Goal: Task Accomplishment & Management: Use online tool/utility

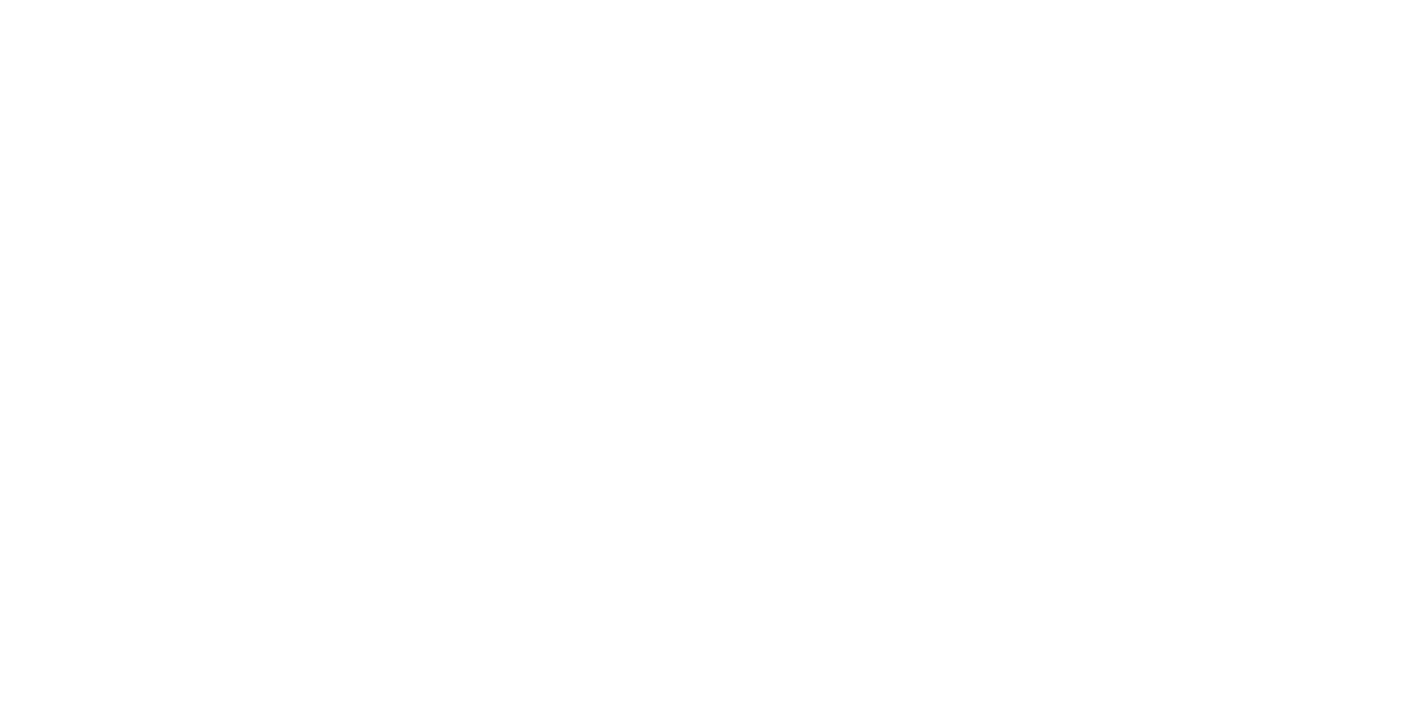
select select "Song"
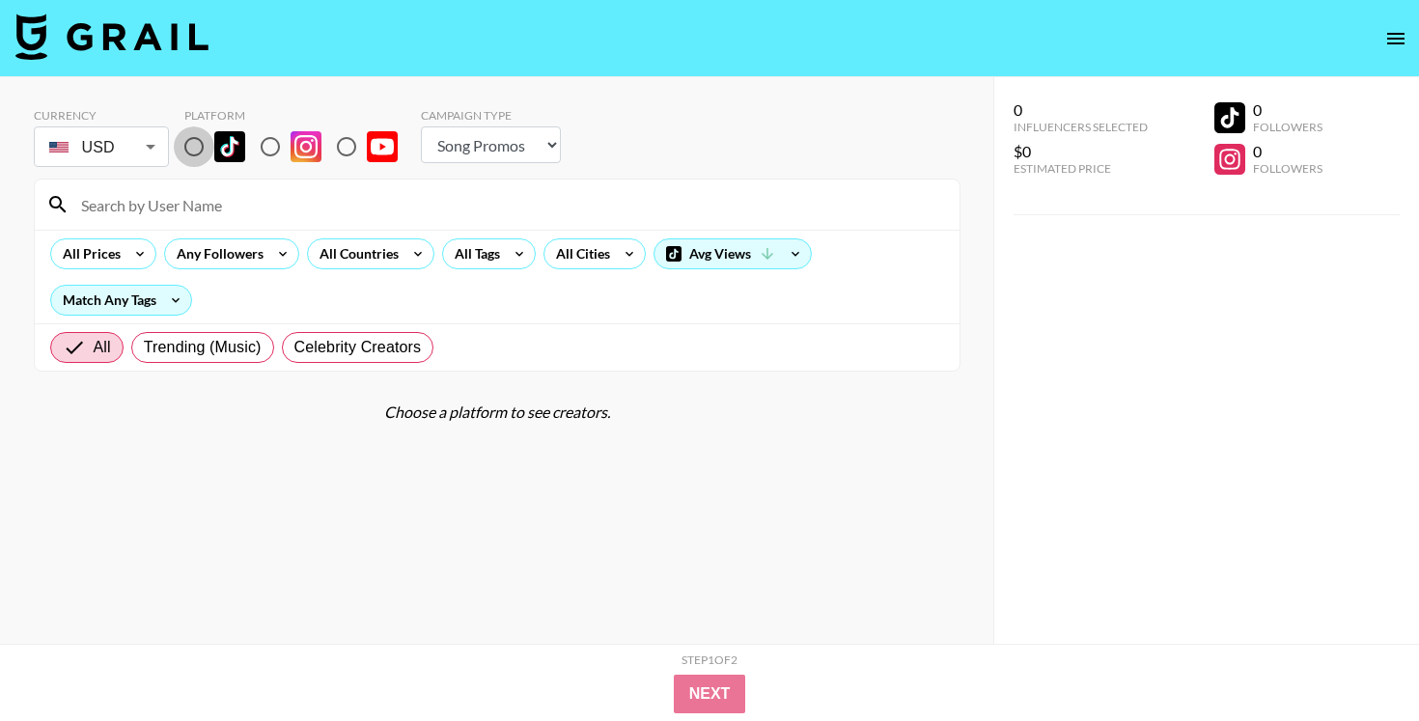
click at [195, 149] on input "radio" at bounding box center [194, 146] width 41 height 41
radio input "true"
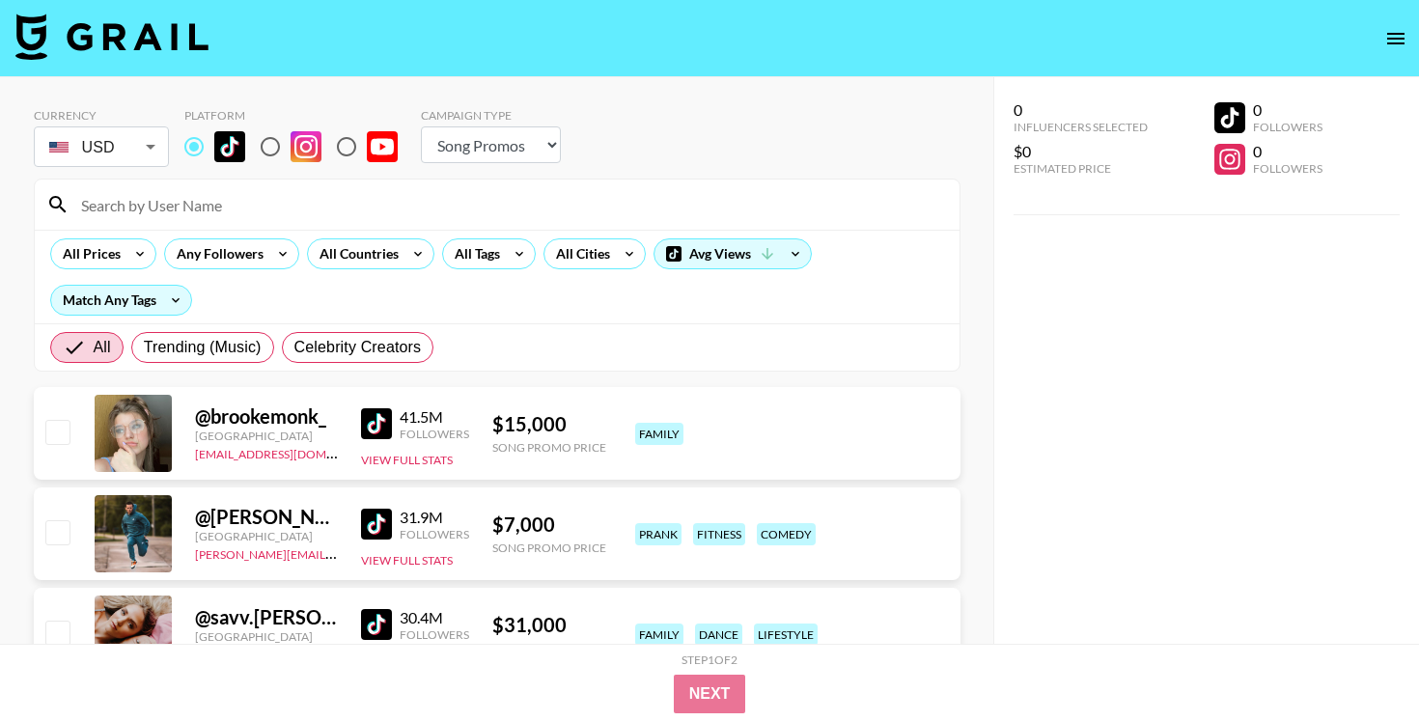
click at [210, 207] on input at bounding box center [508, 204] width 878 height 31
paste input "@missmommy"
type input "@missmommy"
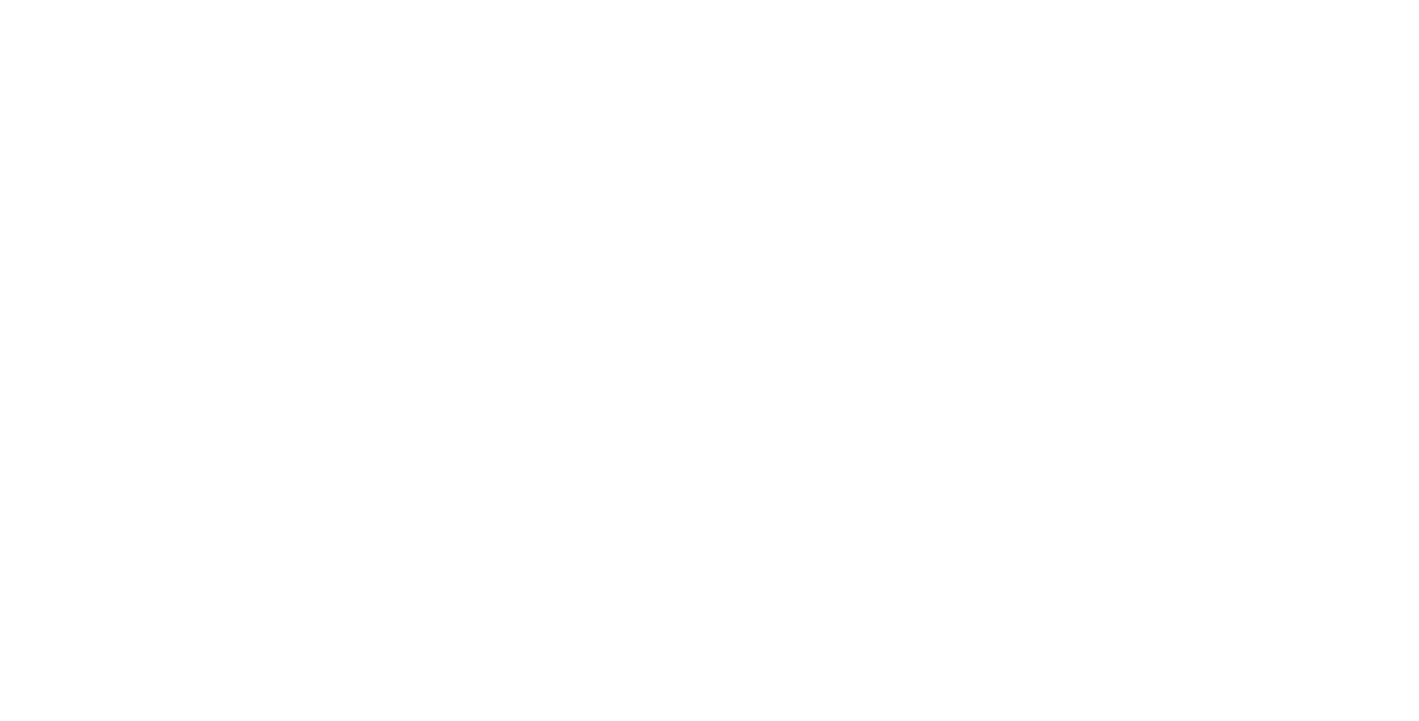
select select "Song"
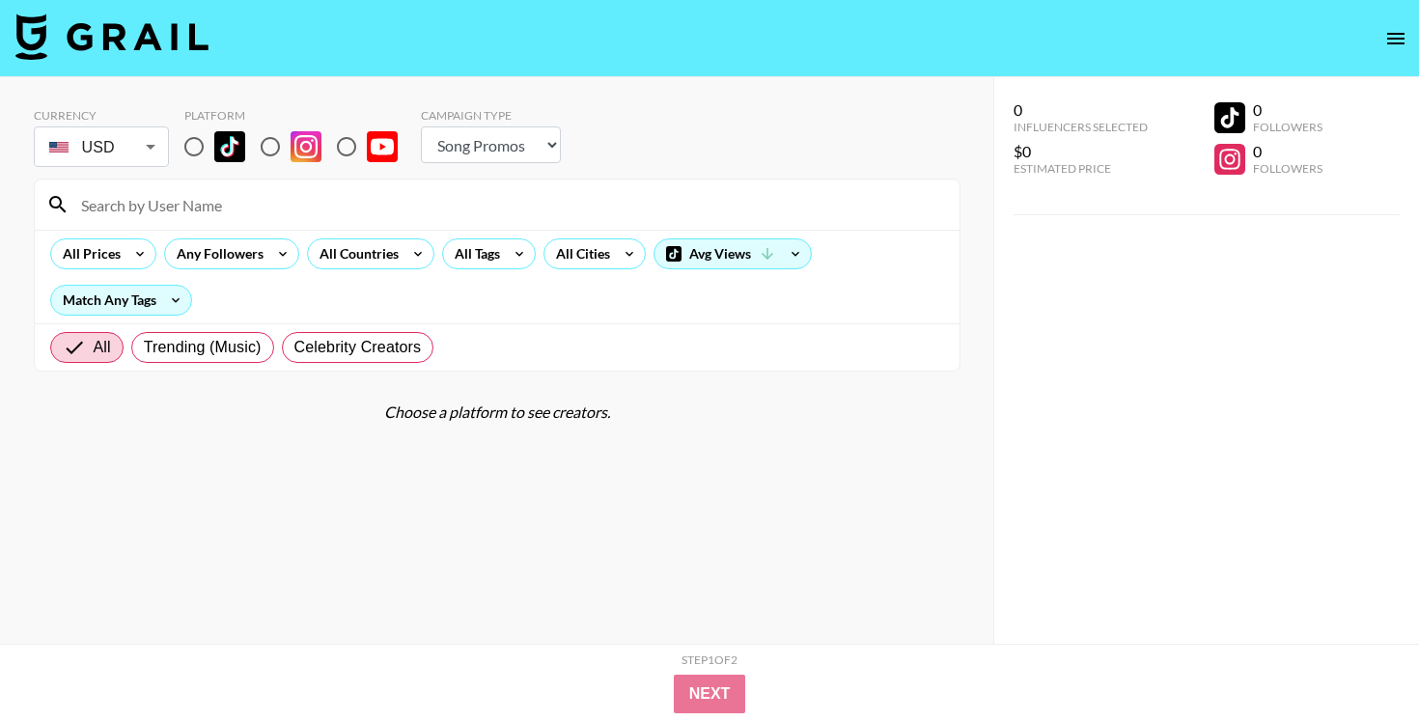
click at [181, 149] on input "radio" at bounding box center [194, 146] width 41 height 41
radio input "true"
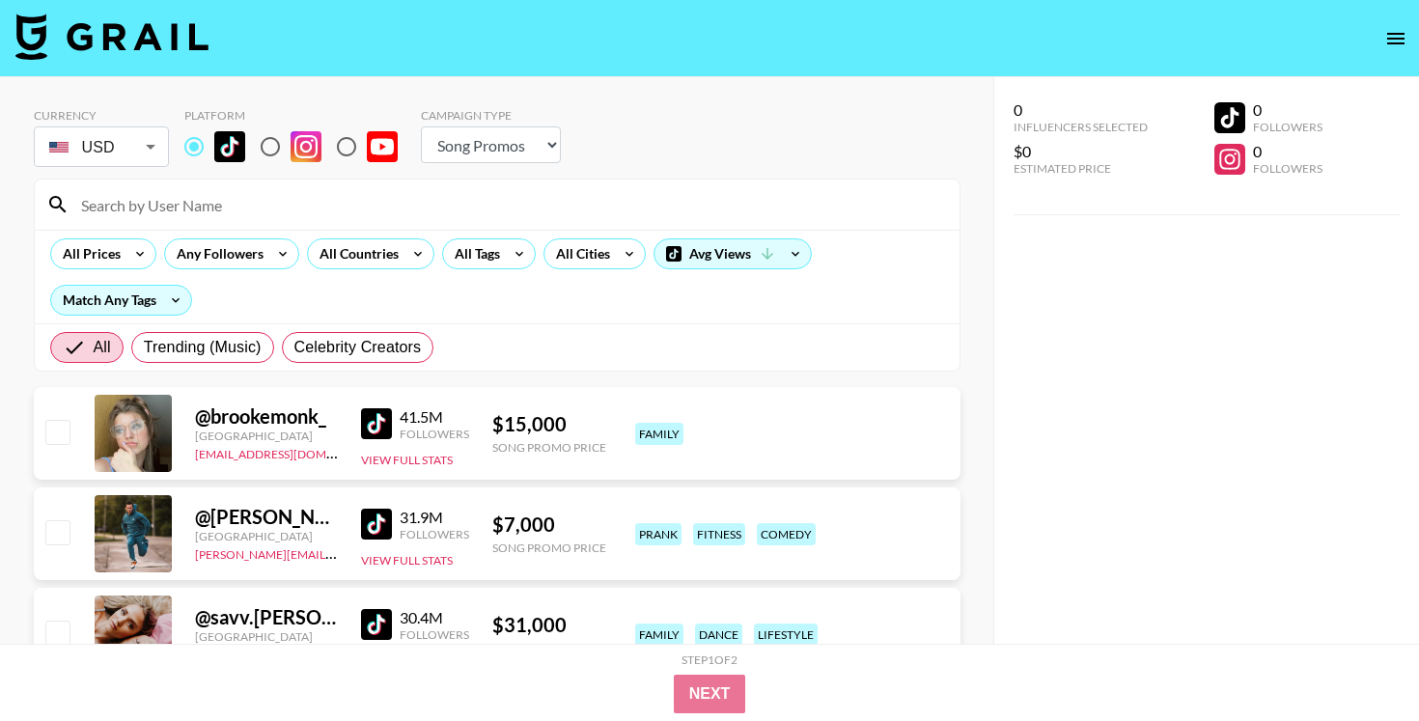
click at [205, 185] on div at bounding box center [497, 205] width 925 height 50
click at [217, 196] on input at bounding box center [508, 204] width 878 height 31
paste input "@jellhood"
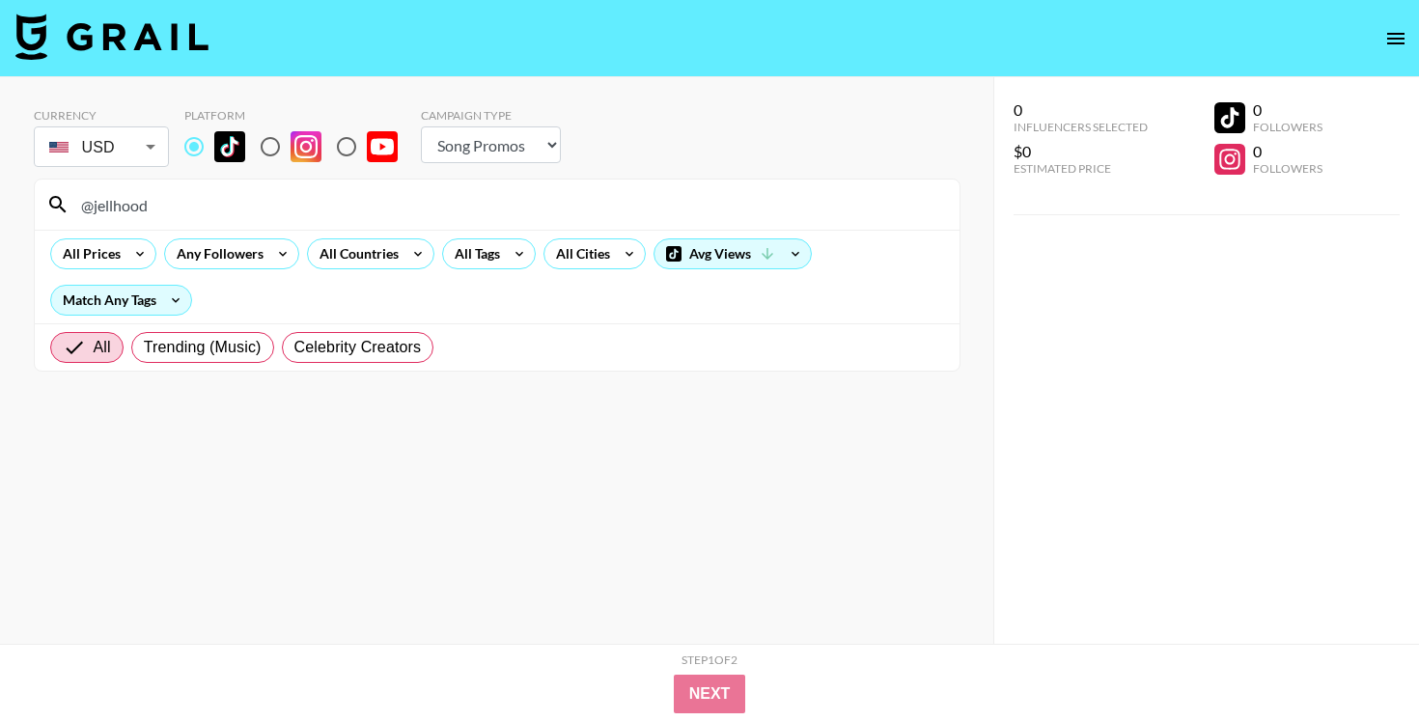
click at [401, 209] on input "@jellhood" at bounding box center [508, 204] width 878 height 31
paste input "whojonte"
click at [447, 212] on input "@whojonte" at bounding box center [508, 204] width 878 height 31
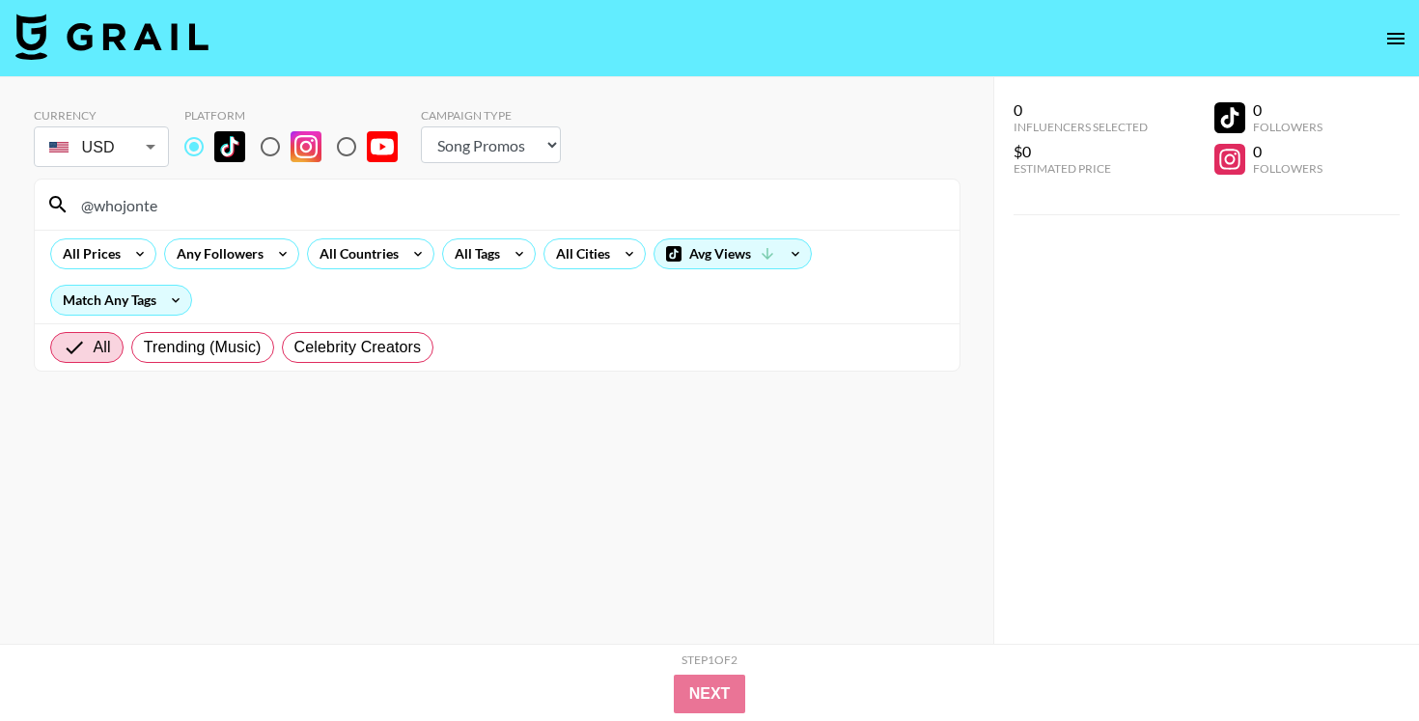
click at [447, 212] on input "@whojonte" at bounding box center [508, 204] width 878 height 31
paste input "sevynnnnn"
click at [482, 209] on input "@sevynnnnn" at bounding box center [508, 204] width 878 height 31
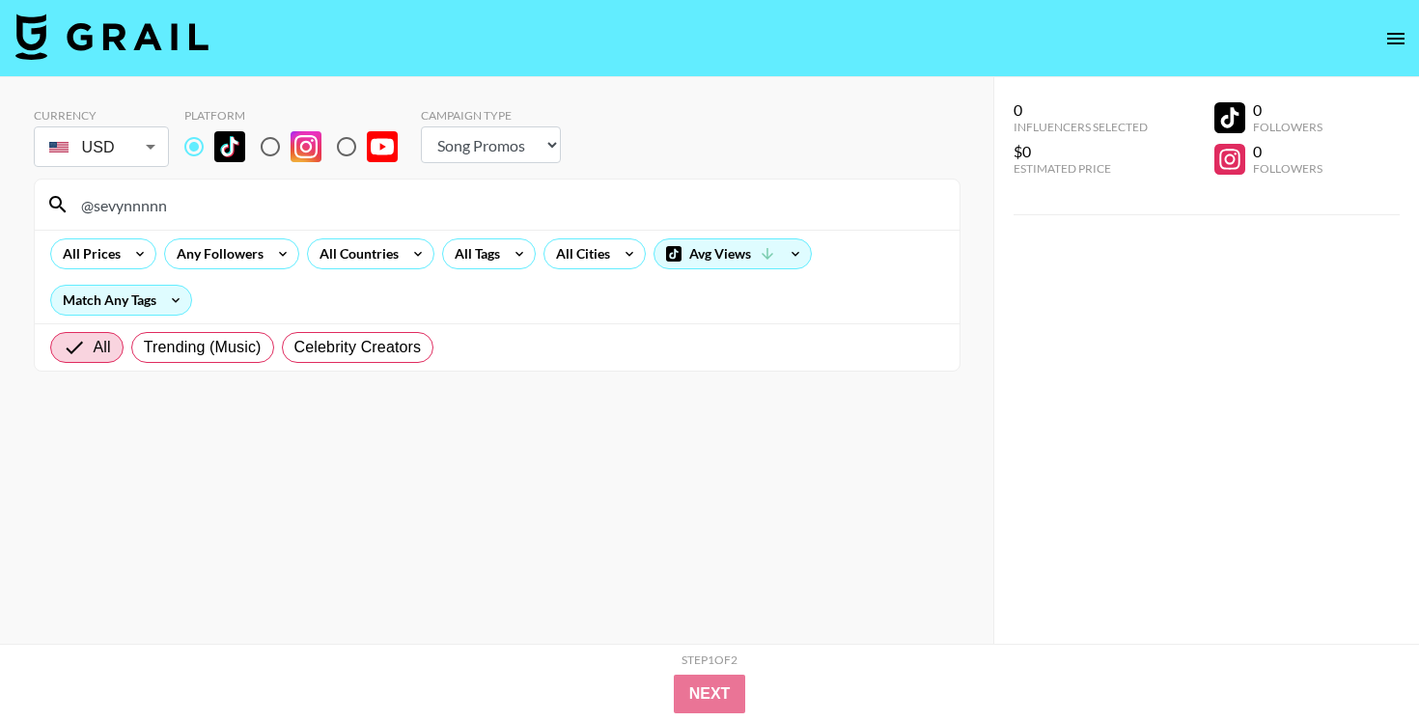
paste input "@pontiacmadeteetee0"
click at [482, 209] on input "@@pontiacmadeteetee0" at bounding box center [508, 204] width 878 height 31
paste input
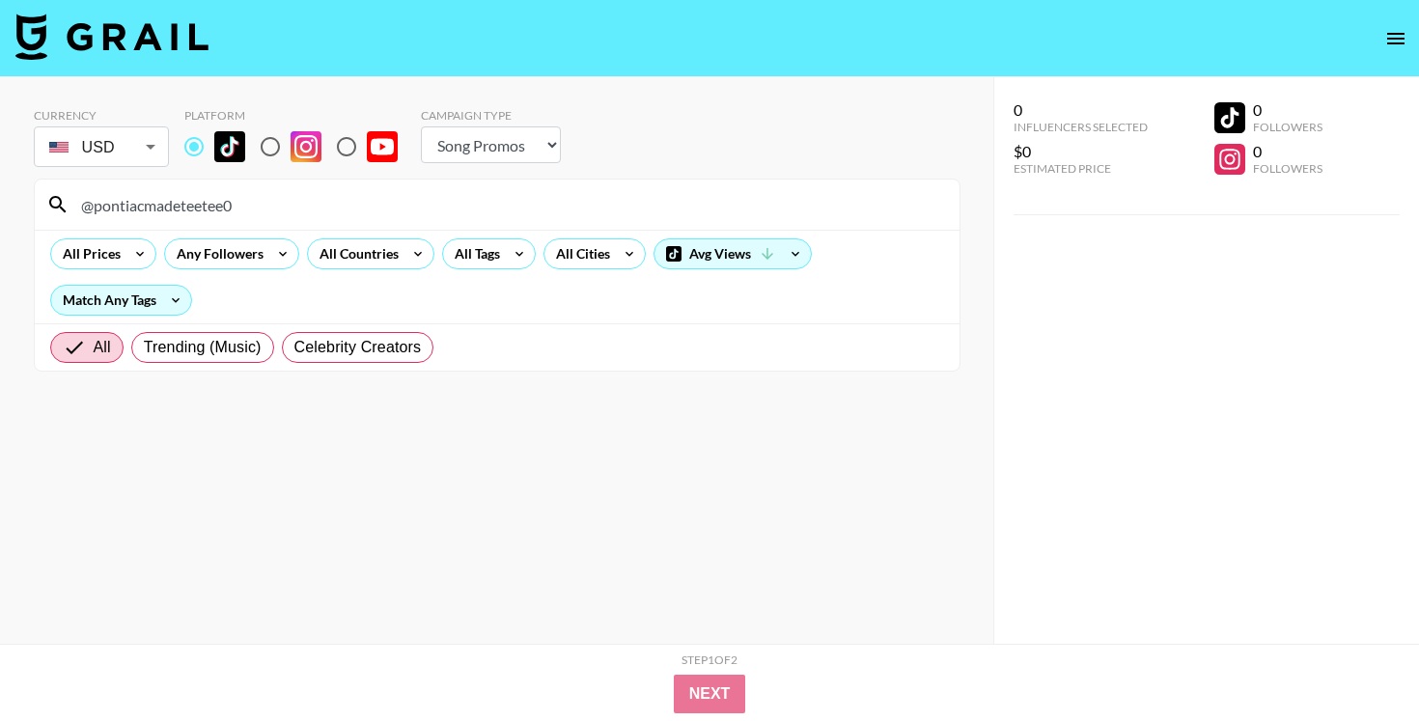
type input "@pontiacmadeteetee0"
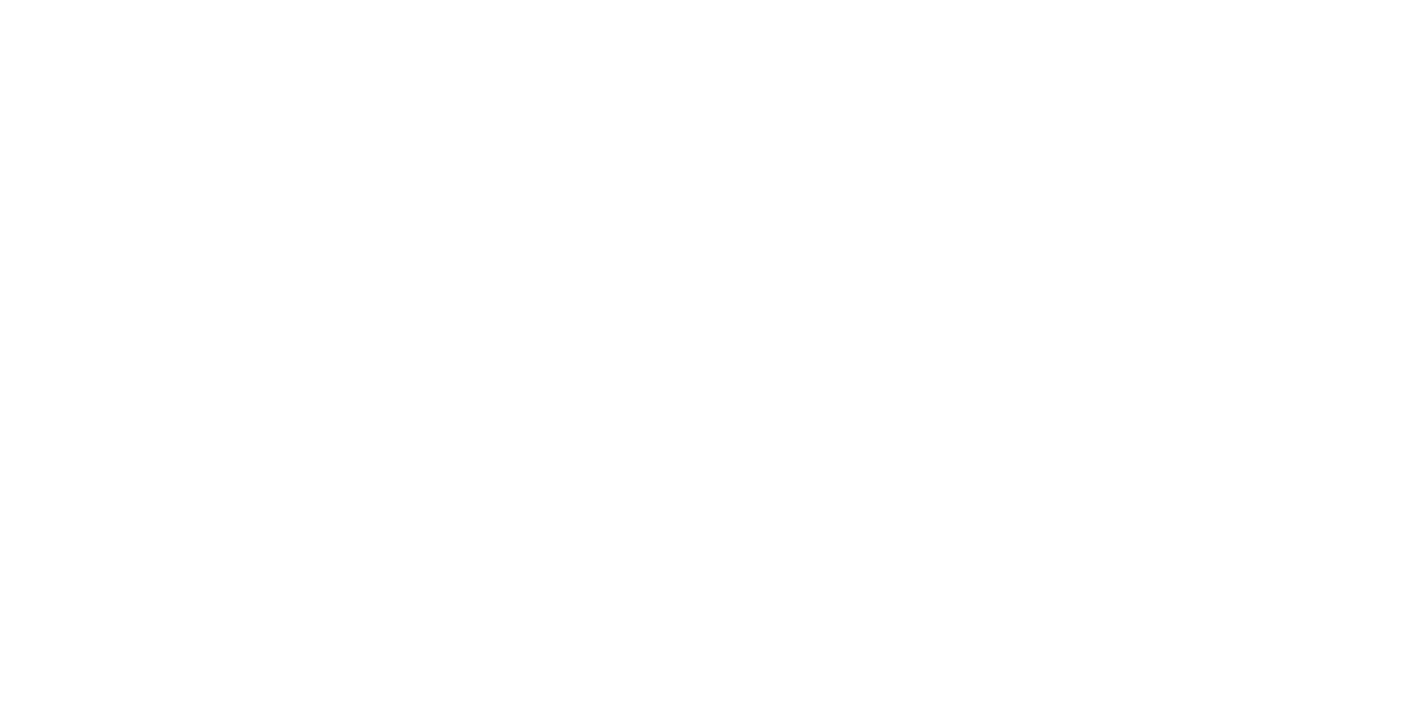
select select "Song"
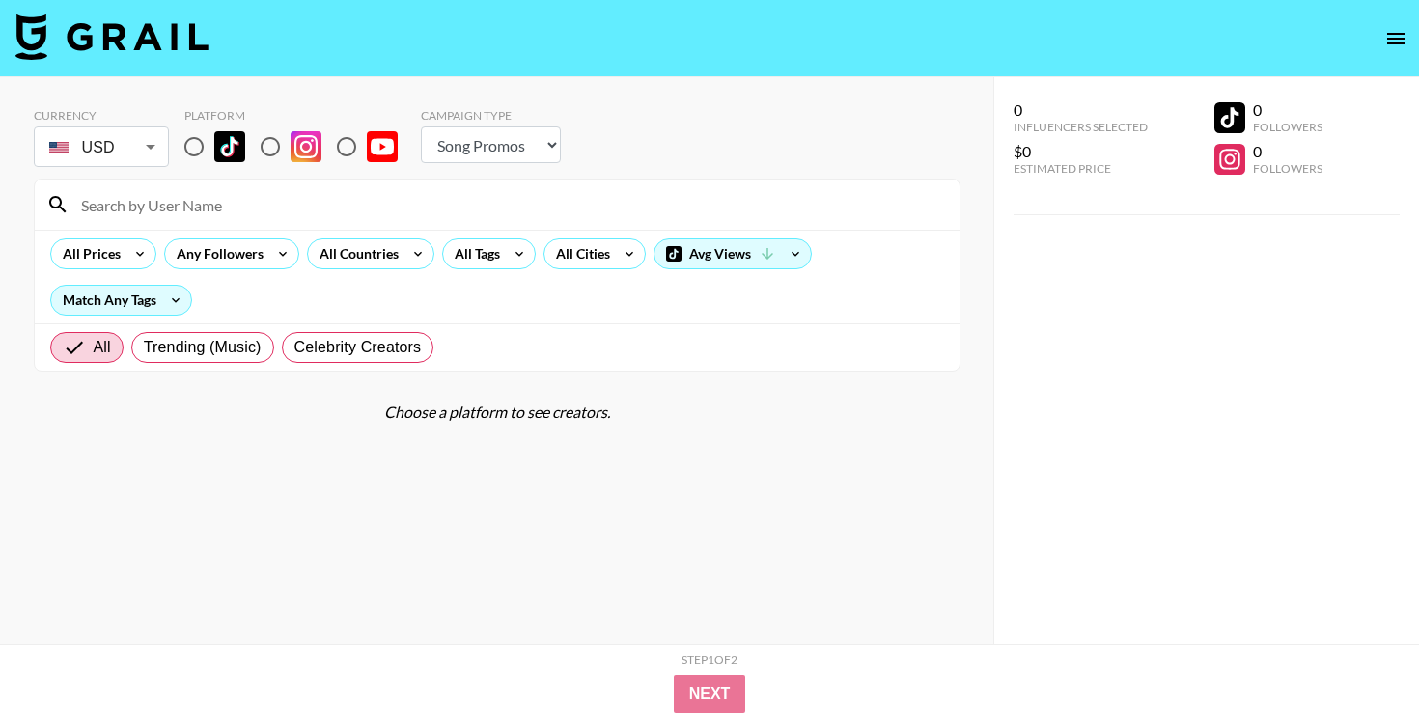
click at [195, 152] on input "radio" at bounding box center [194, 146] width 41 height 41
radio input "true"
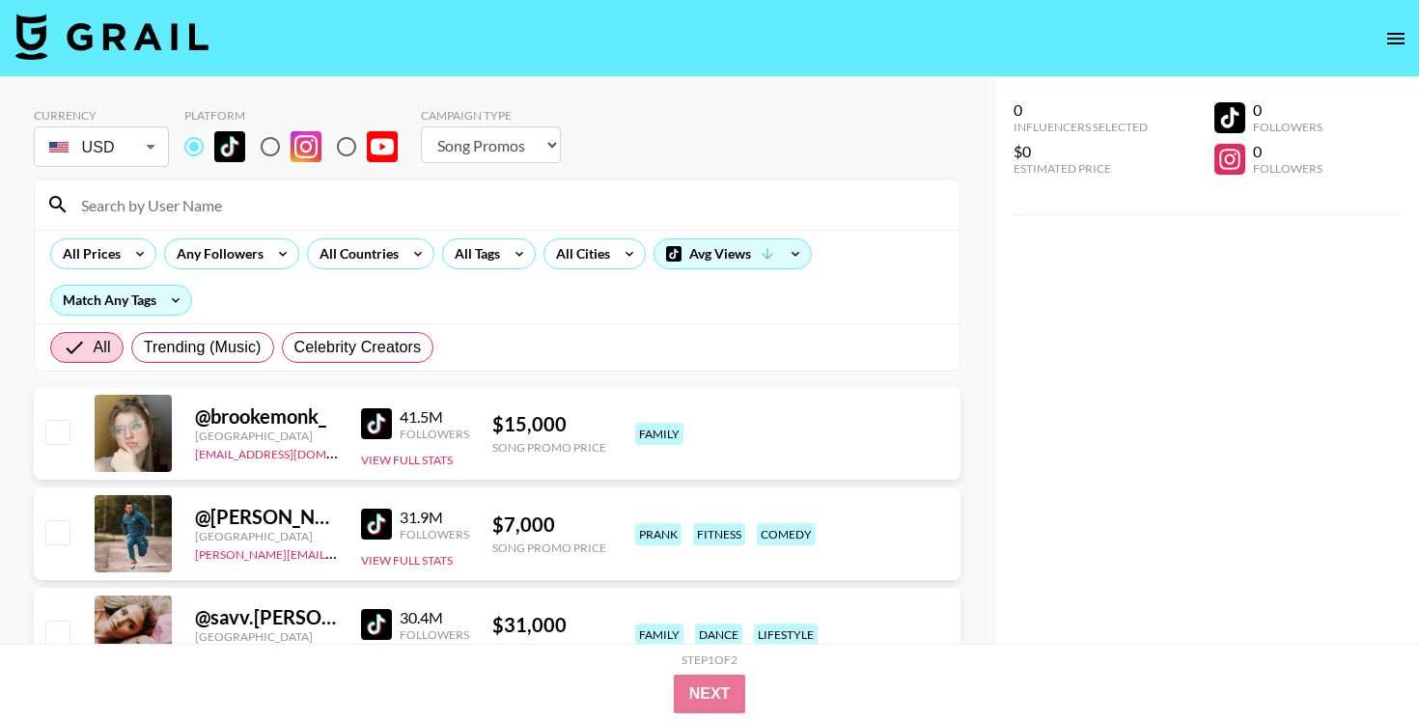
click at [204, 203] on input at bounding box center [508, 204] width 878 height 31
paste input "bratzdxlll"
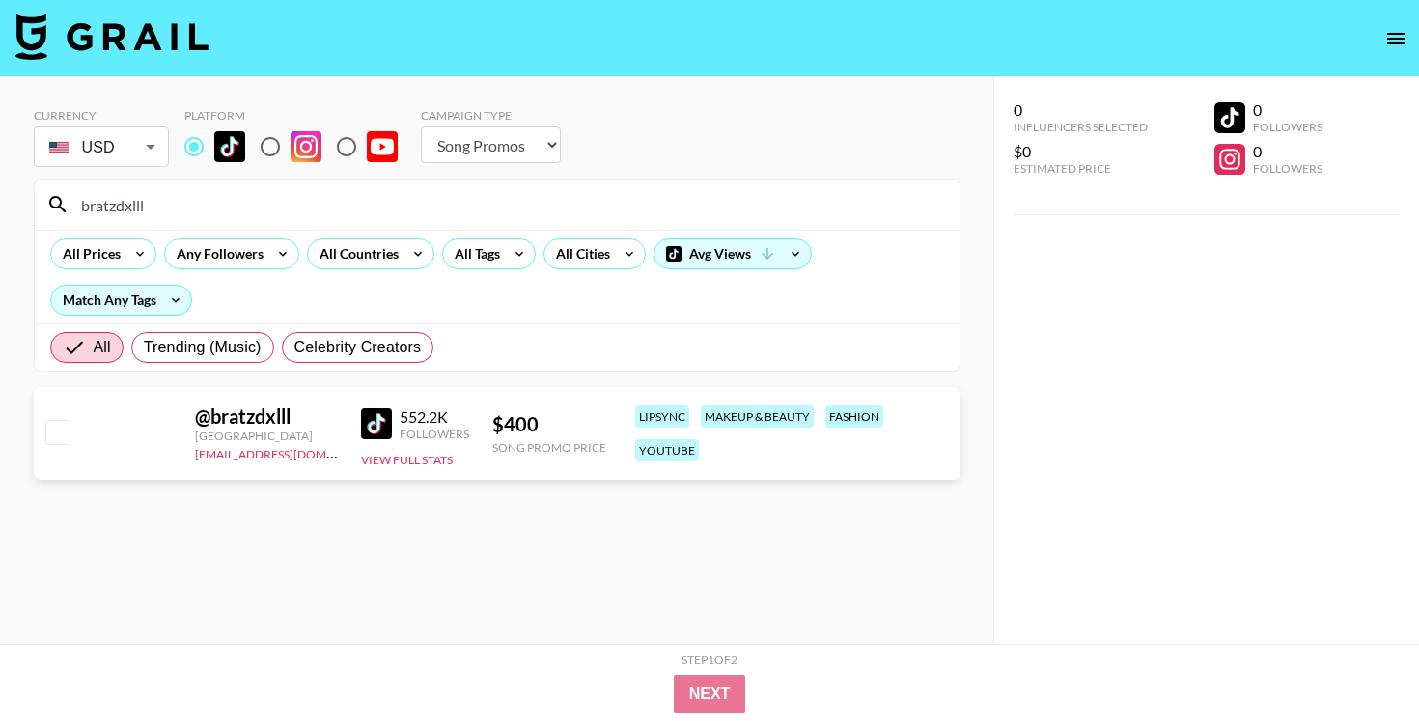
type input "bratzdxlll"
